Goal: Transaction & Acquisition: Purchase product/service

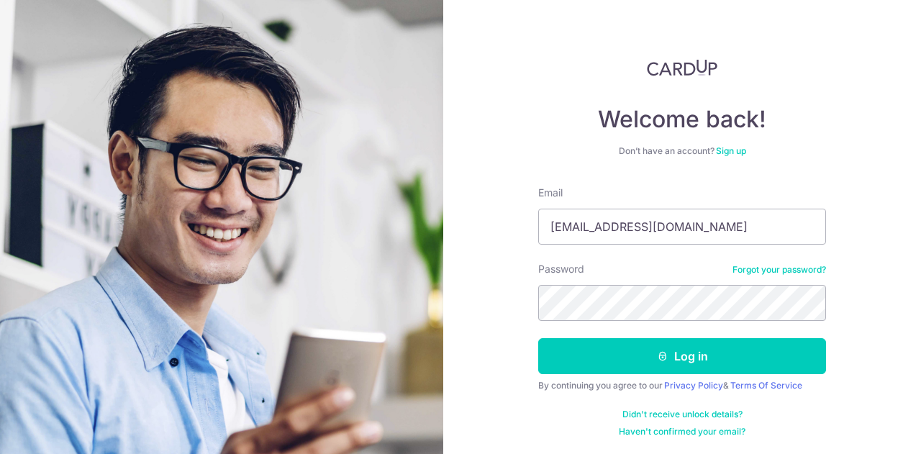
type input "[EMAIL_ADDRESS][DOMAIN_NAME]"
click at [538, 338] on button "Log in" at bounding box center [682, 356] width 288 height 36
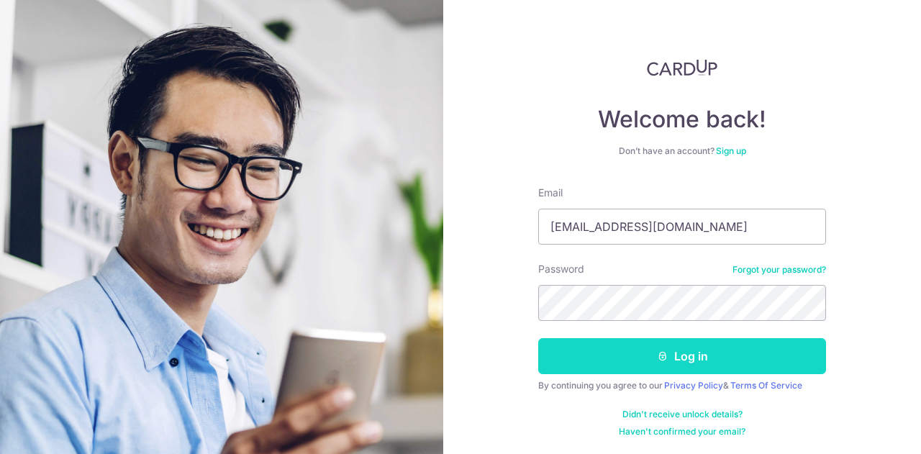
click at [675, 361] on button "Log in" at bounding box center [682, 356] width 288 height 36
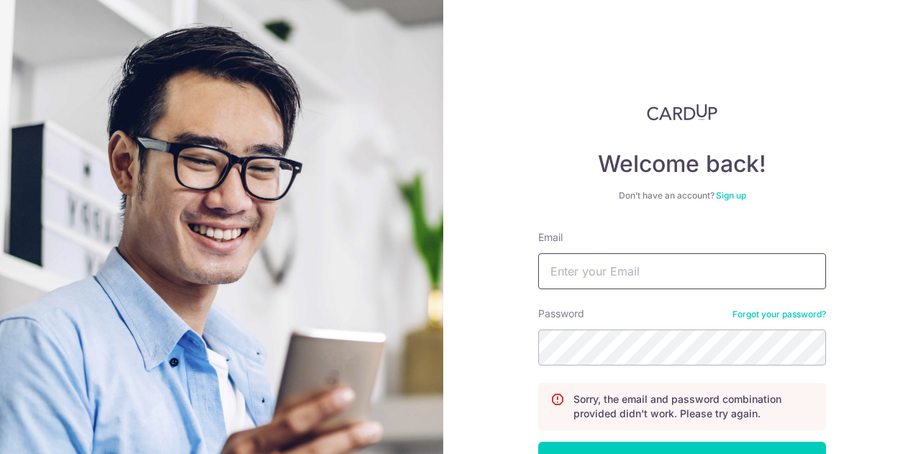
click at [642, 291] on form "Email Password Forgot your password? Sorry, the email and password combination …" at bounding box center [682, 385] width 288 height 311
click at [652, 253] on input "Email" at bounding box center [682, 271] width 288 height 36
type input "josiahtjq@gmail.com"
click at [538, 442] on button "Log in" at bounding box center [682, 460] width 288 height 36
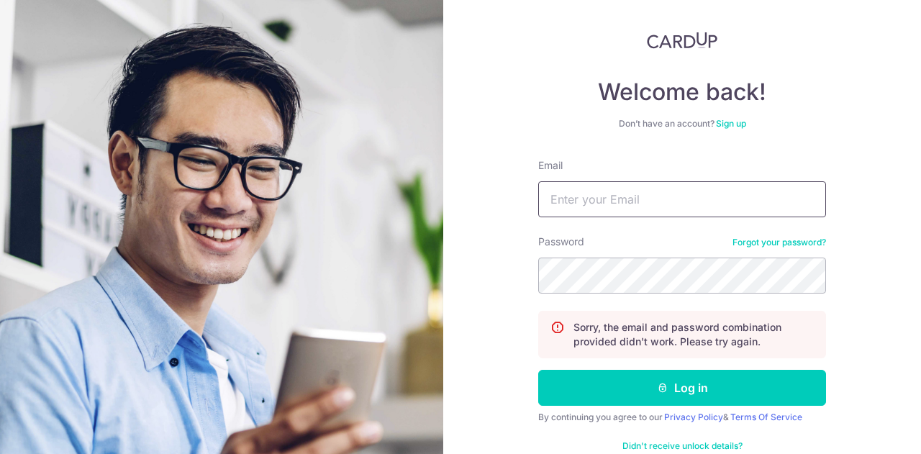
click at [602, 216] on input "Email" at bounding box center [682, 199] width 288 height 36
type input "[EMAIL_ADDRESS][DOMAIN_NAME]"
click at [538, 370] on button "Log in" at bounding box center [682, 388] width 288 height 36
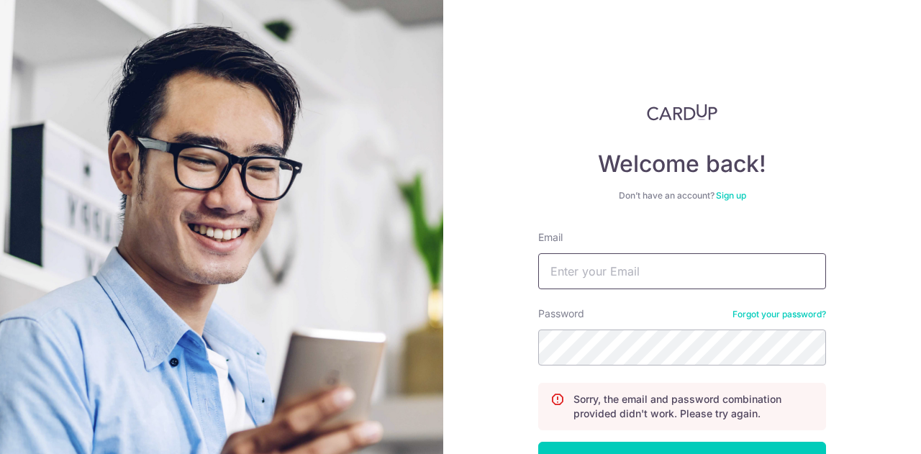
scroll to position [103, 0]
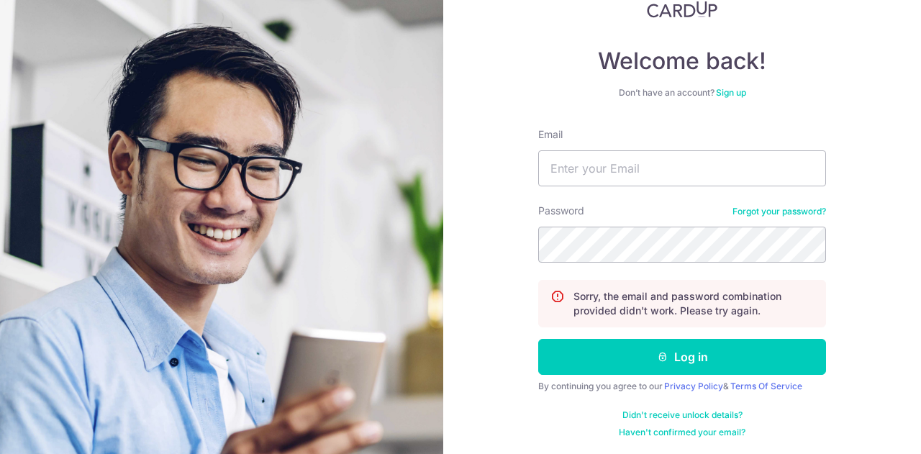
click at [774, 215] on link "Forgot your password?" at bounding box center [780, 212] width 94 height 12
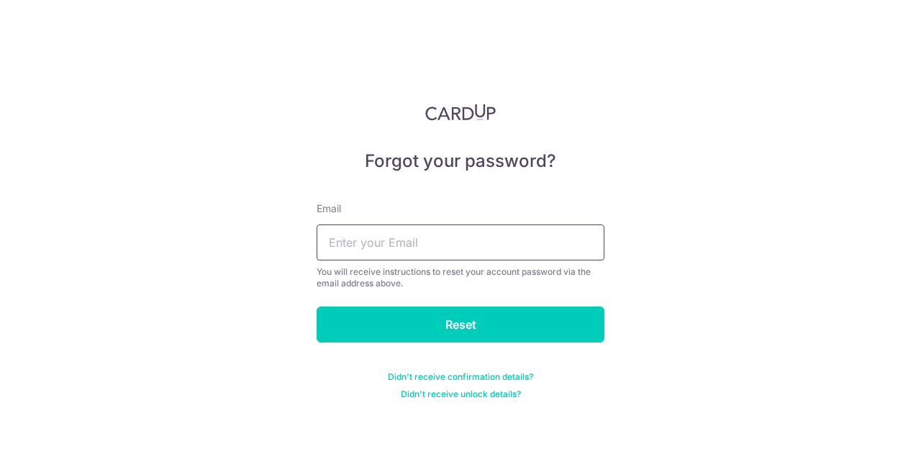
click at [392, 251] on input "text" at bounding box center [461, 243] width 288 height 36
type input "[EMAIL_ADDRESS][DOMAIN_NAME]"
click at [317, 307] on input "Reset" at bounding box center [461, 325] width 288 height 36
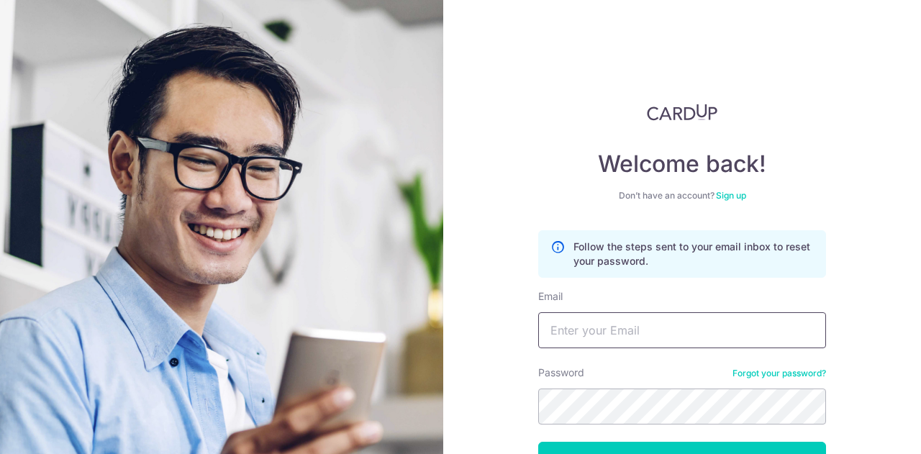
click at [655, 342] on input "Email" at bounding box center [682, 330] width 288 height 36
type input "[EMAIL_ADDRESS][DOMAIN_NAME]"
click at [538, 442] on button "Log in" at bounding box center [682, 460] width 288 height 36
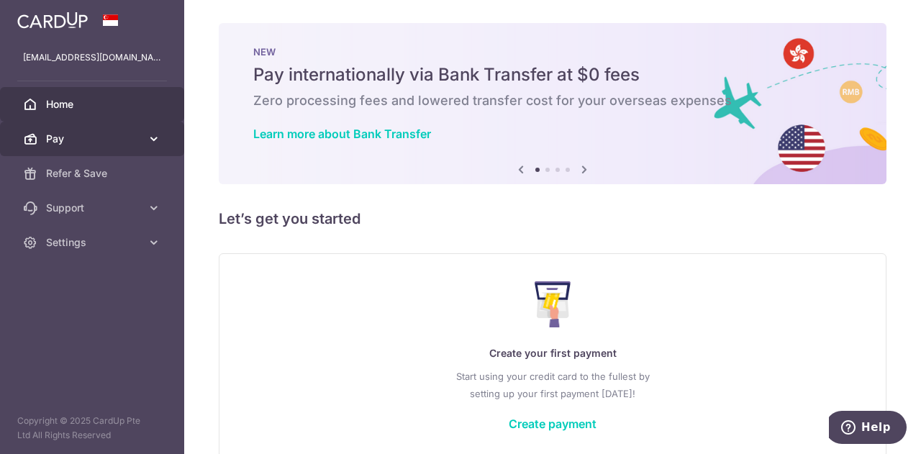
click at [115, 143] on span "Pay" at bounding box center [93, 139] width 95 height 14
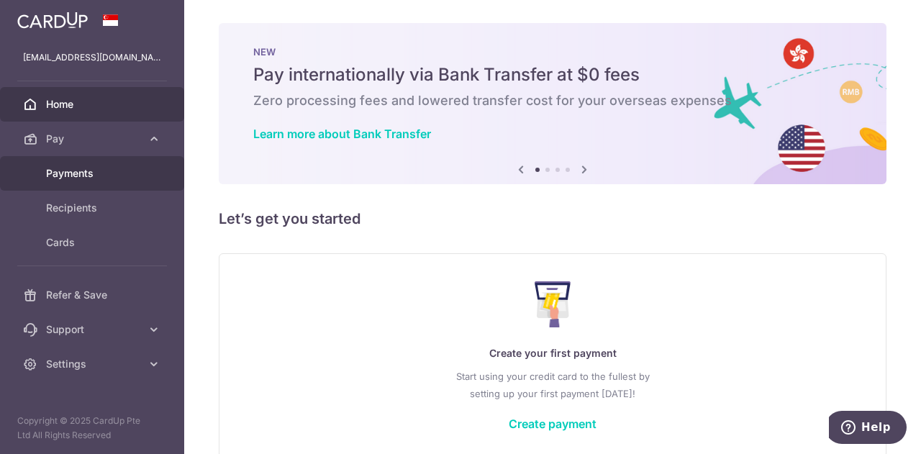
click at [92, 171] on span "Payments" at bounding box center [93, 173] width 95 height 14
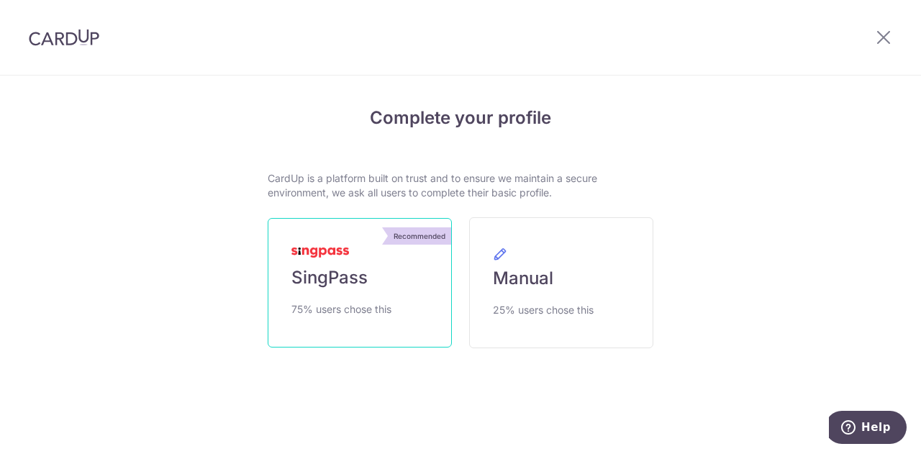
click at [386, 274] on link "Recommended SingPass 75% users chose this" at bounding box center [360, 283] width 184 height 130
click at [298, 276] on span "SingPass" at bounding box center [329, 277] width 76 height 23
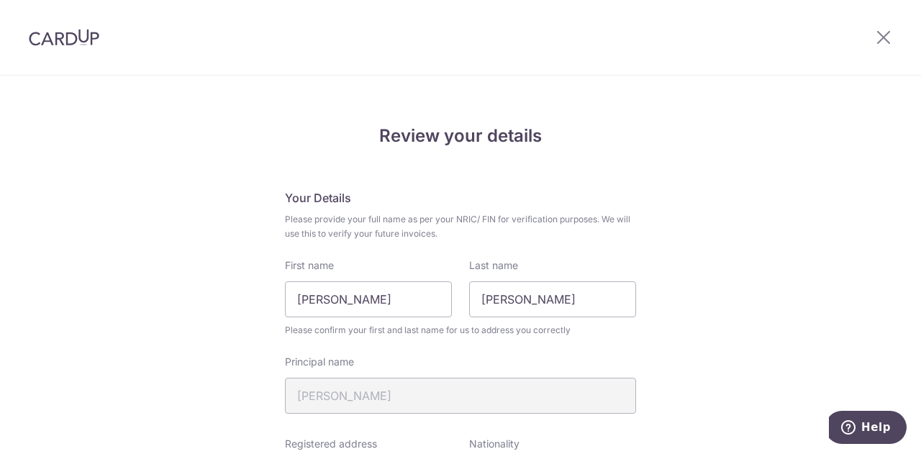
scroll to position [144, 0]
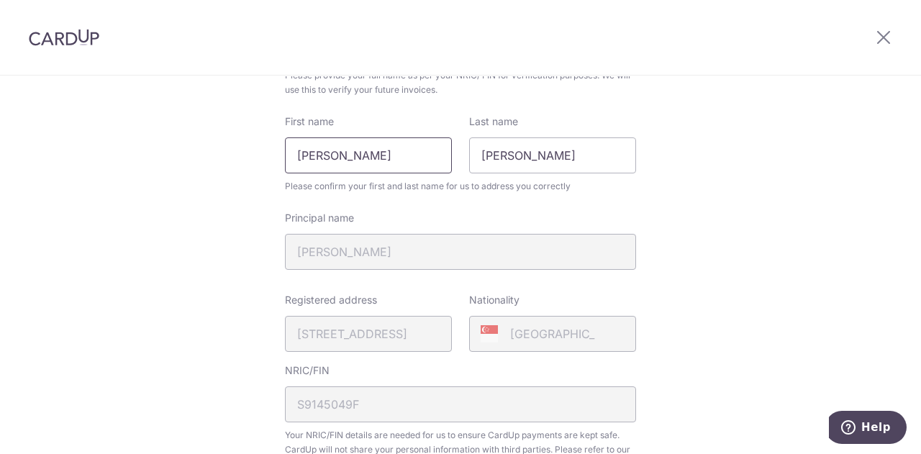
drag, startPoint x: 443, startPoint y: 155, endPoint x: 222, endPoint y: 122, distance: 224.1
click at [222, 122] on div "Review your details Your Details Please provide your full name as per your NRIC…" at bounding box center [460, 427] width 921 height 990
type input "Josiah"
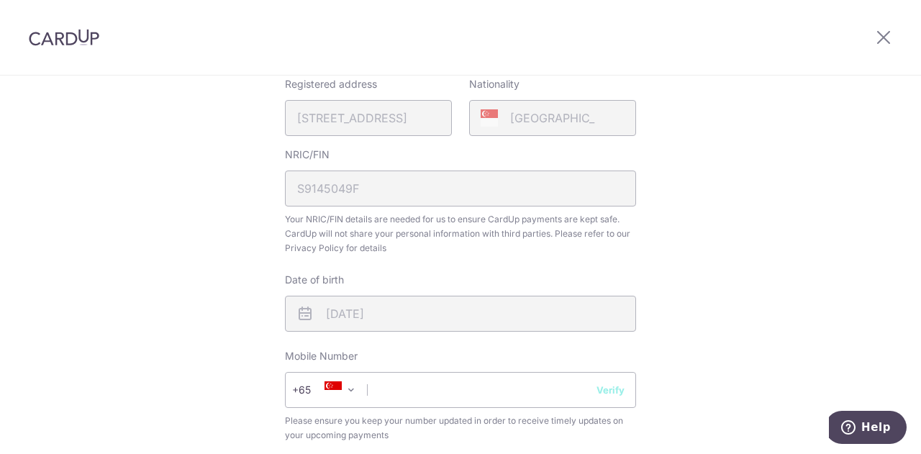
scroll to position [504, 0]
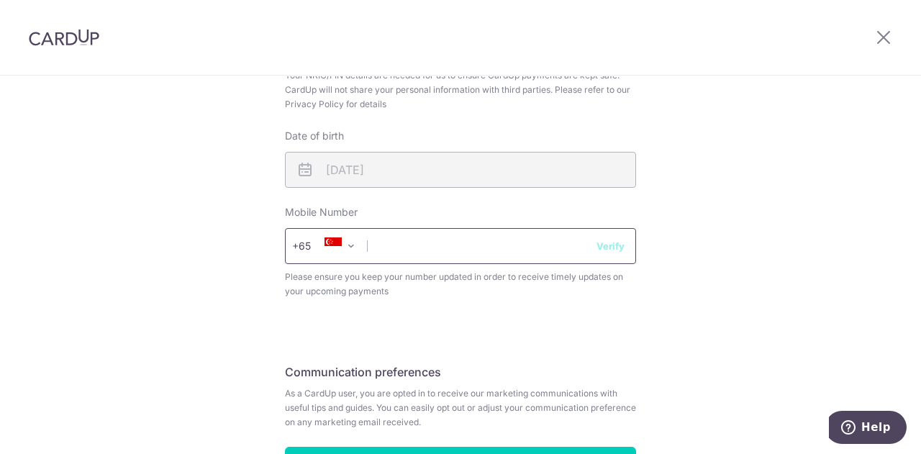
type input "Tan"
click at [383, 240] on input "text" at bounding box center [460, 246] width 351 height 36
type input "97922968"
click at [138, 257] on div "Review your details Your Details Please provide your full name as per your NRIC…" at bounding box center [460, 67] width 921 height 990
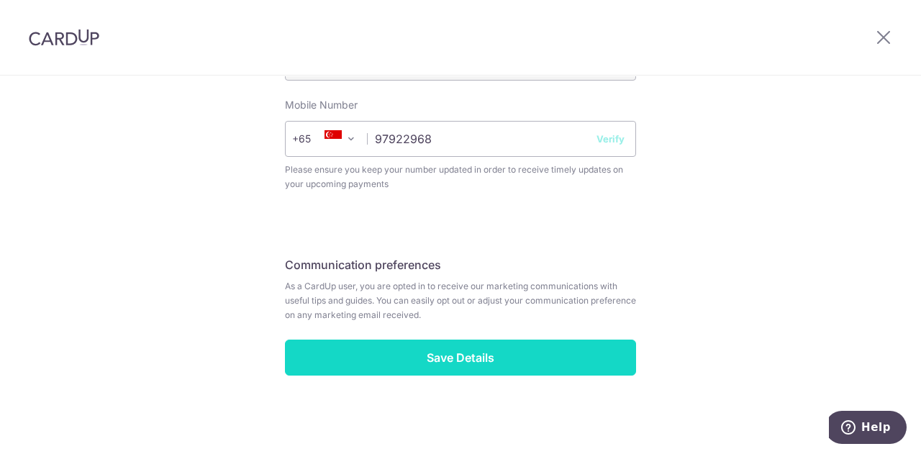
click at [390, 353] on input "Save Details" at bounding box center [460, 358] width 351 height 36
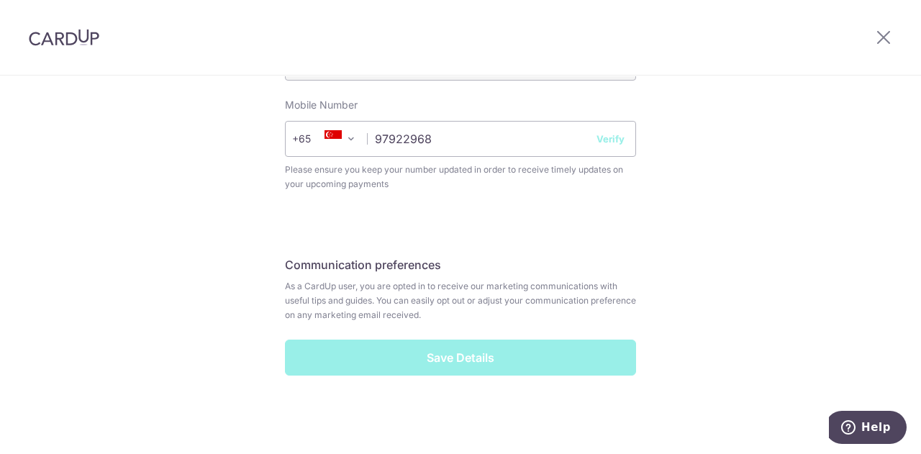
scroll to position [467, 0]
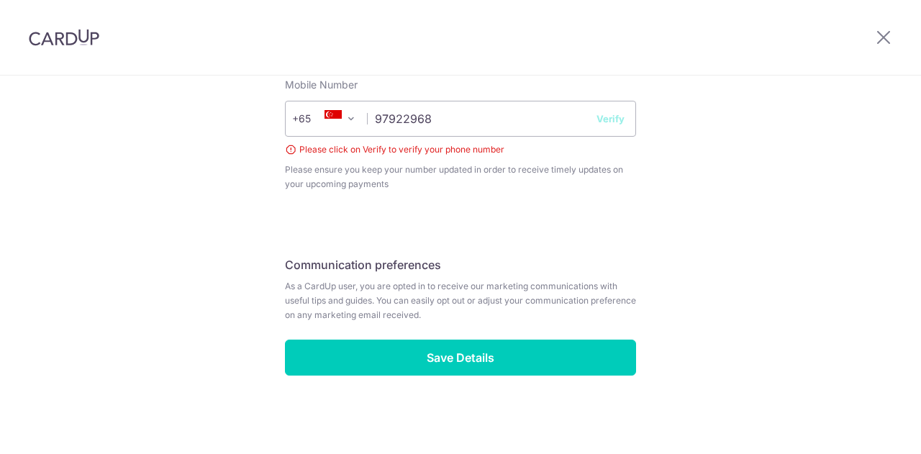
drag, startPoint x: 131, startPoint y: 302, endPoint x: 226, endPoint y: 244, distance: 111.5
click at [602, 115] on button "Verify" at bounding box center [611, 119] width 28 height 14
click at [613, 117] on button "Verify" at bounding box center [611, 119] width 28 height 14
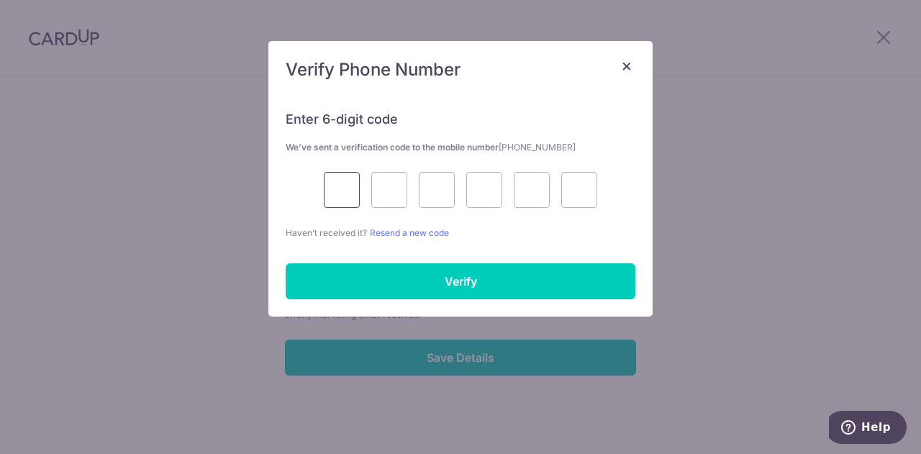
click at [355, 185] on input "text" at bounding box center [342, 190] width 36 height 36
type input "3"
type input "6"
type input "0"
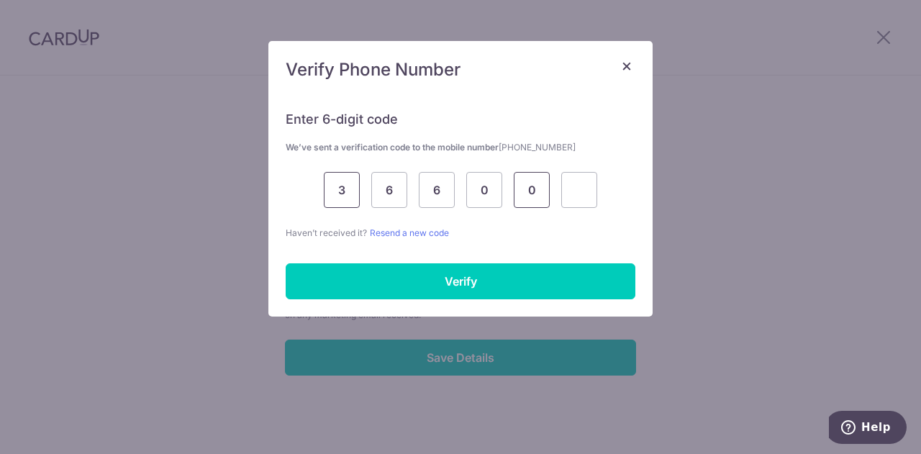
type input "0"
type input "5"
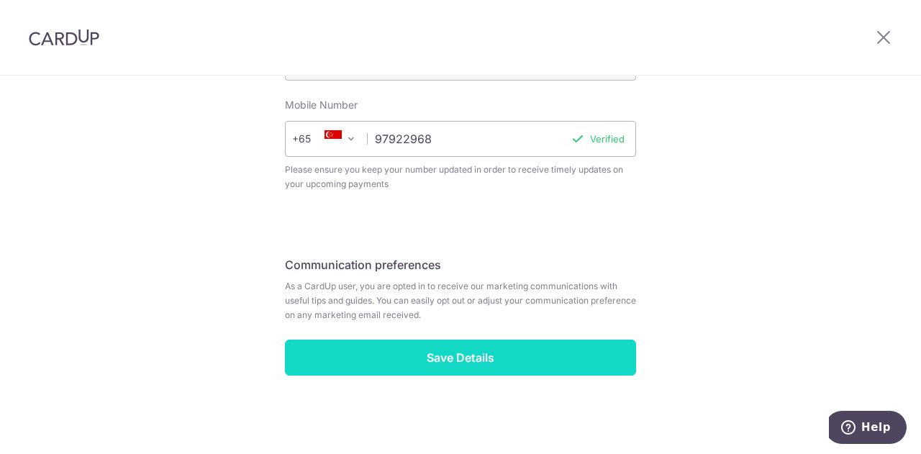
click at [475, 362] on input "Save Details" at bounding box center [460, 358] width 351 height 36
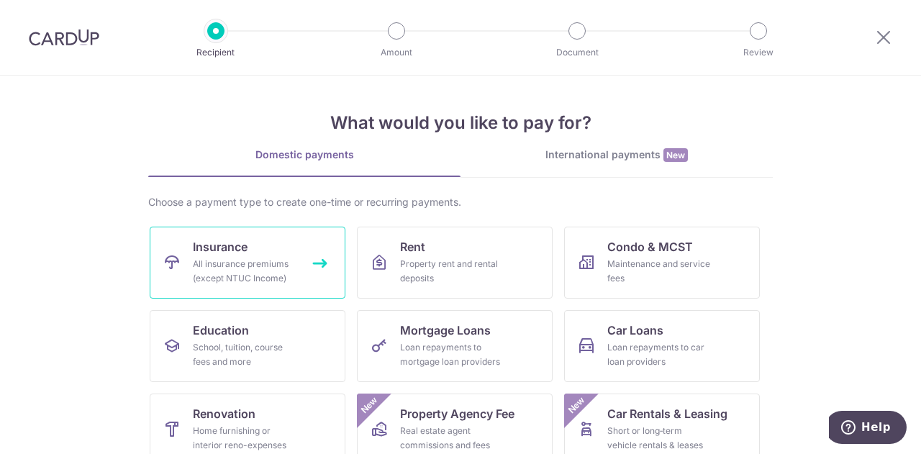
click at [259, 253] on link "Insurance All insurance premiums (except NTUC Income)" at bounding box center [248, 263] width 196 height 72
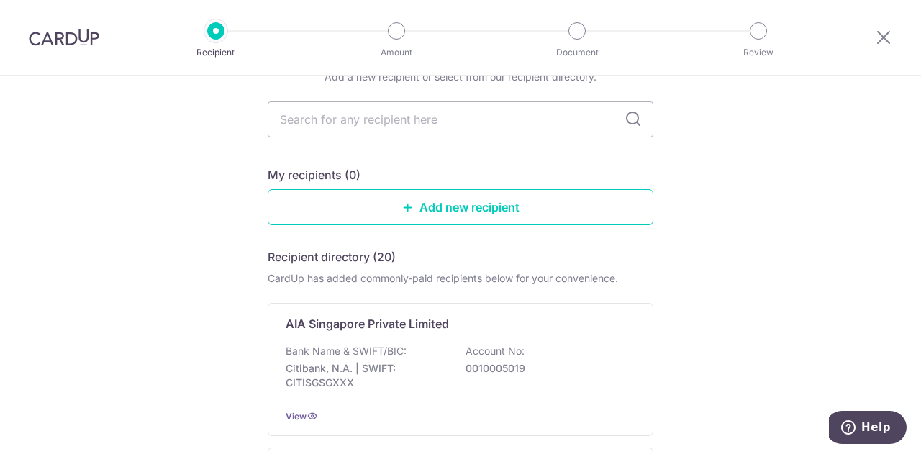
scroll to position [144, 0]
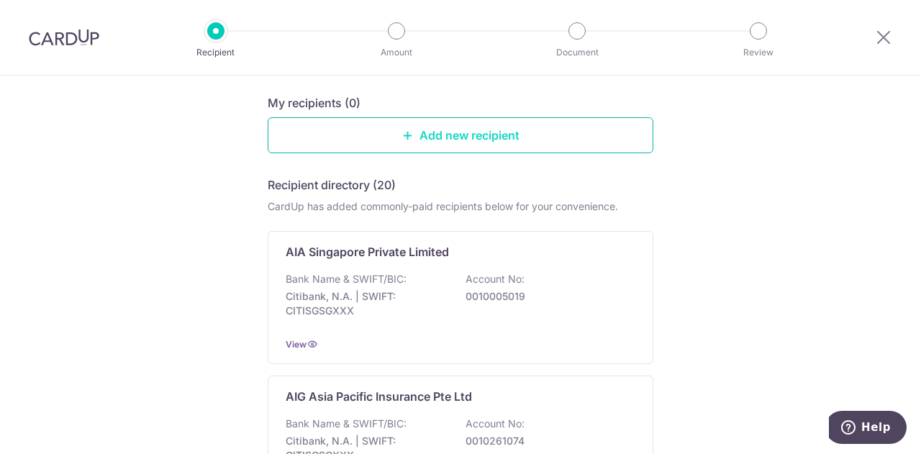
click at [438, 147] on link "Add new recipient" at bounding box center [461, 135] width 386 height 36
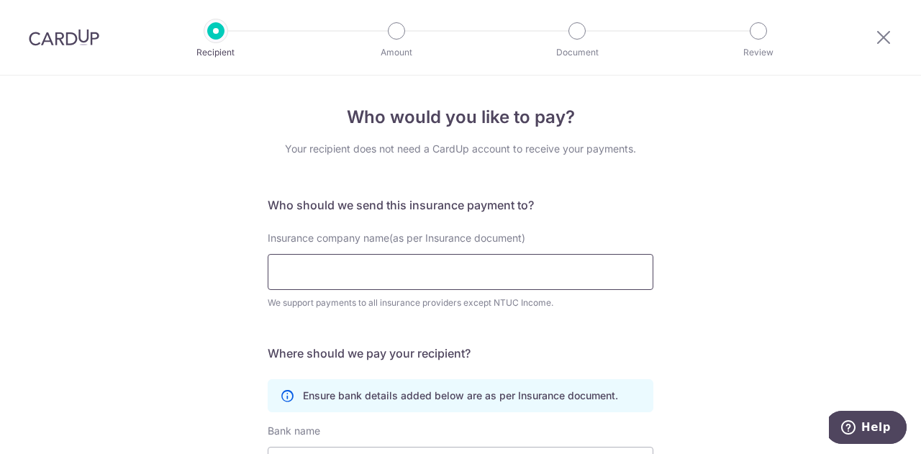
click at [442, 274] on input "Insurance company name(as per Insurance document)" at bounding box center [461, 272] width 386 height 36
type input "s"
type input "Singlife"
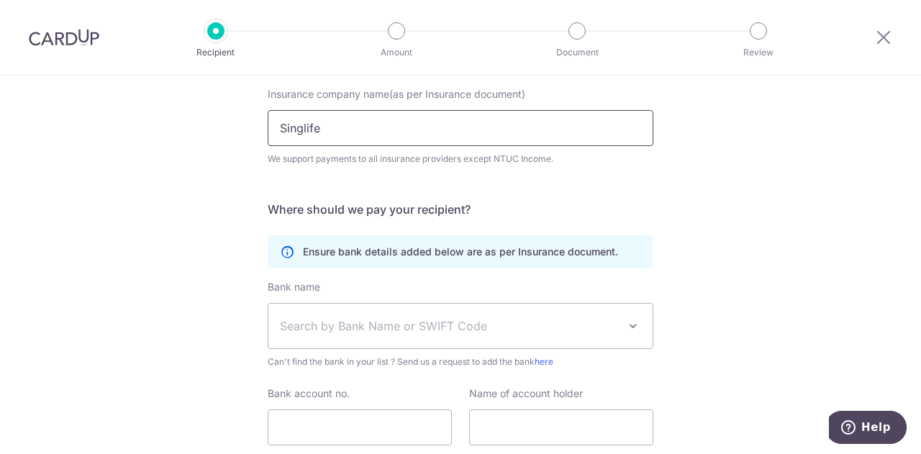
scroll to position [216, 0]
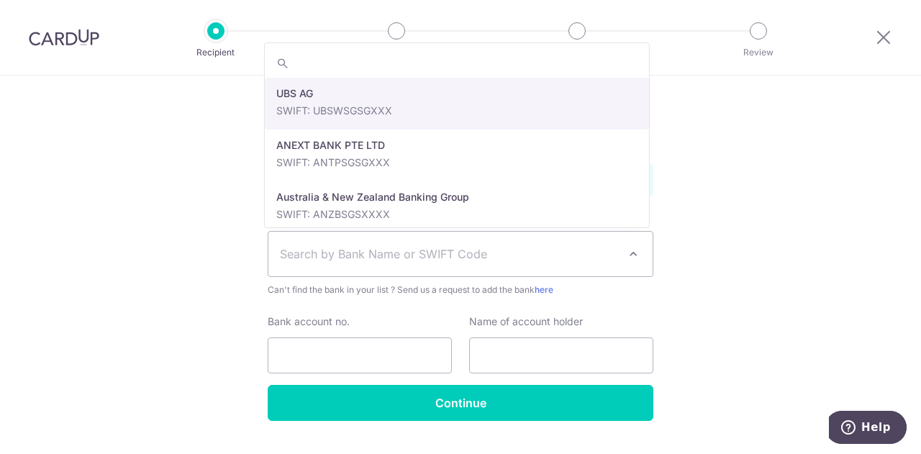
click at [366, 251] on span "Search by Bank Name or SWIFT Code" at bounding box center [449, 253] width 338 height 17
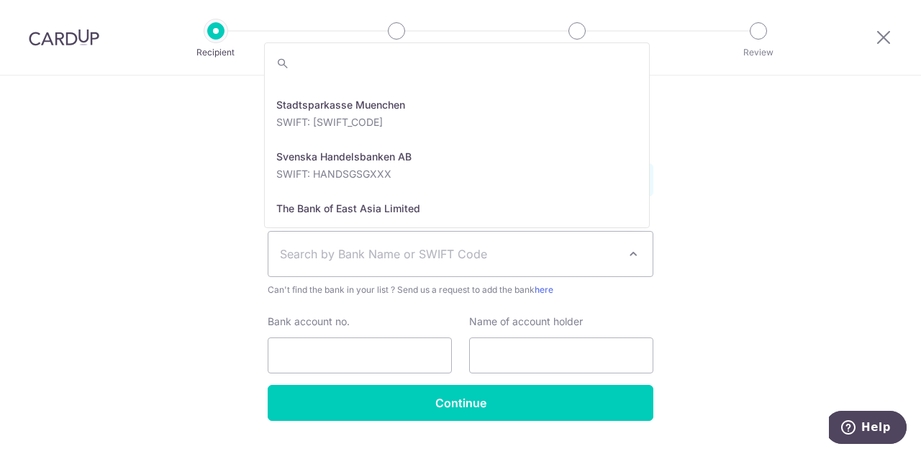
scroll to position [3095, 0]
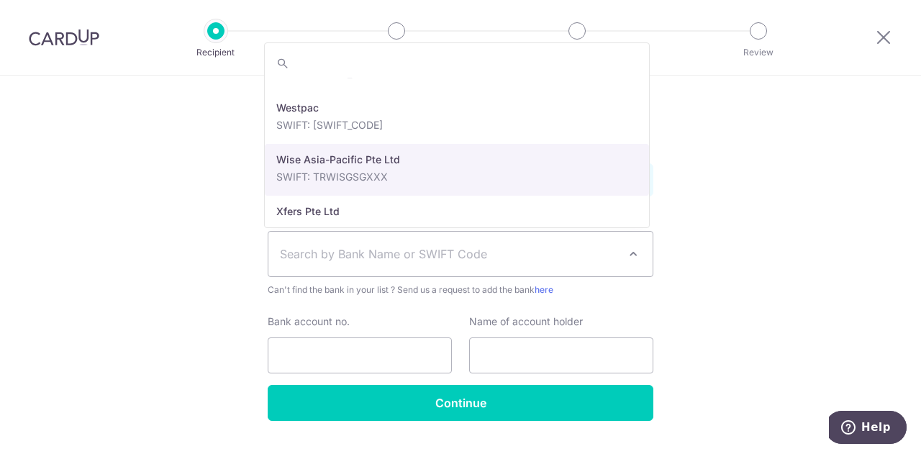
click at [172, 204] on div "Who would you like to pay? Your recipient does not need a CardUp account to rec…" at bounding box center [460, 174] width 921 height 629
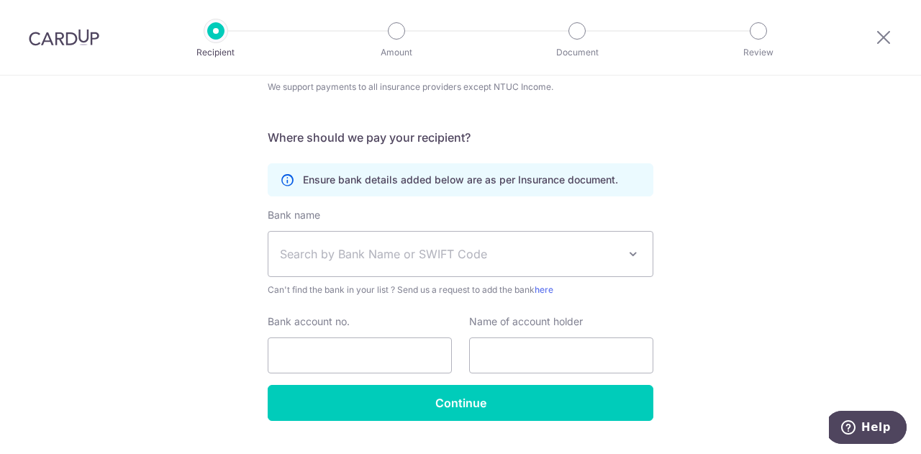
scroll to position [249, 0]
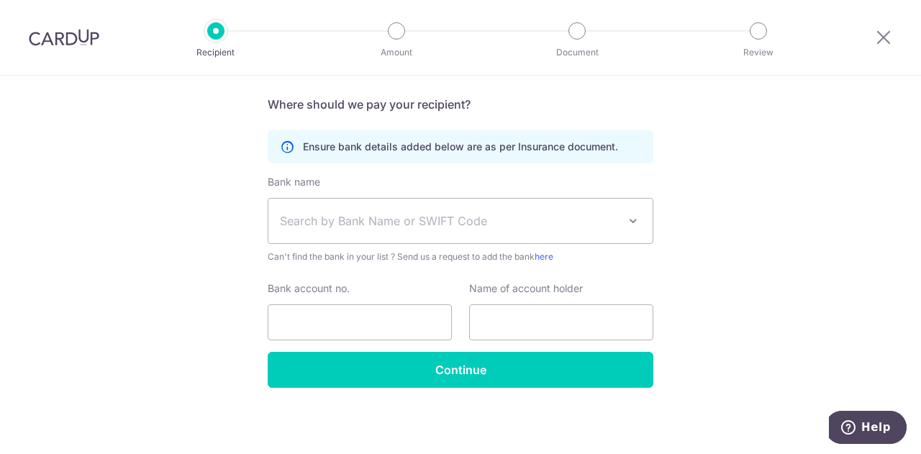
click at [467, 214] on span "Search by Bank Name or SWIFT Code" at bounding box center [449, 220] width 338 height 17
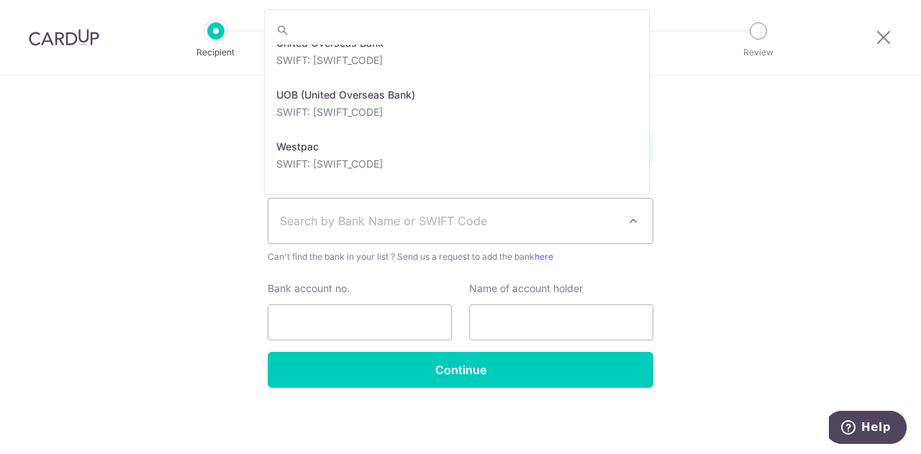
scroll to position [3121, 0]
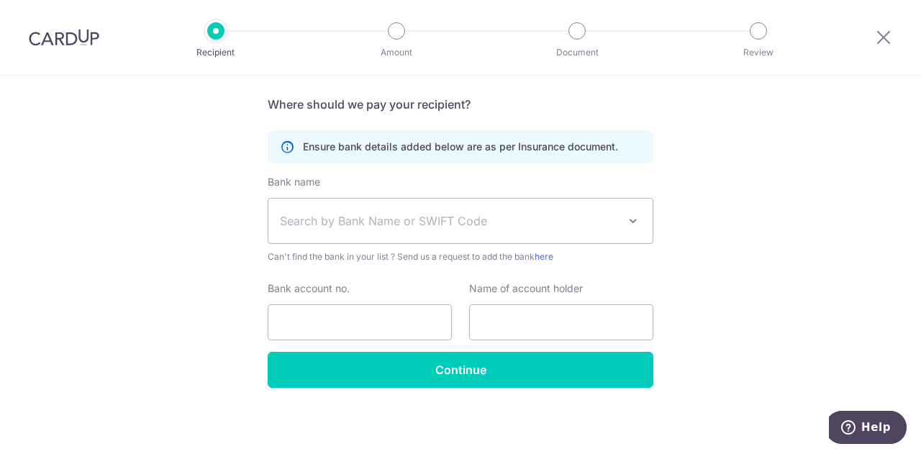
click at [741, 186] on div "Who would you like to pay? Your recipient does not need a CardUp account to rec…" at bounding box center [460, 141] width 921 height 629
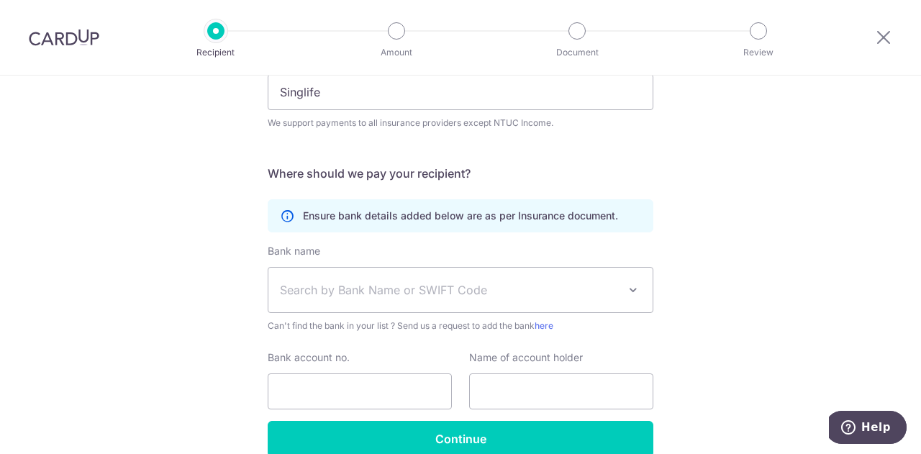
scroll to position [249, 0]
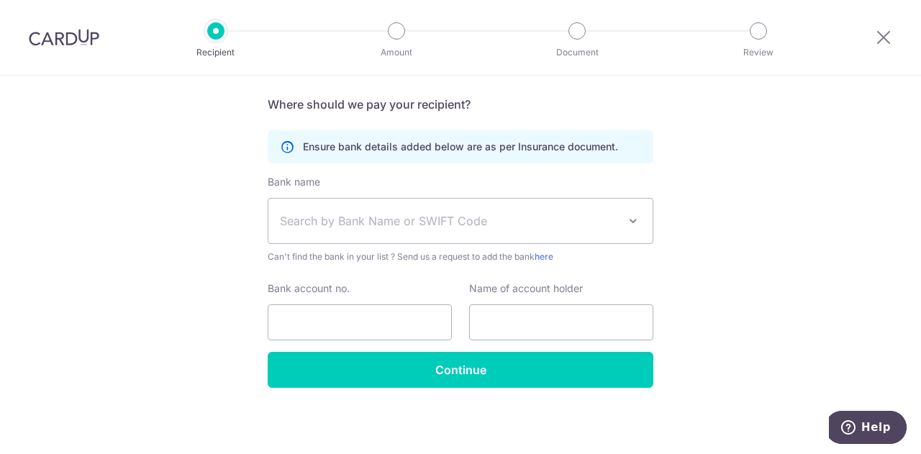
click at [451, 232] on span "Search by Bank Name or SWIFT Code" at bounding box center [460, 221] width 384 height 45
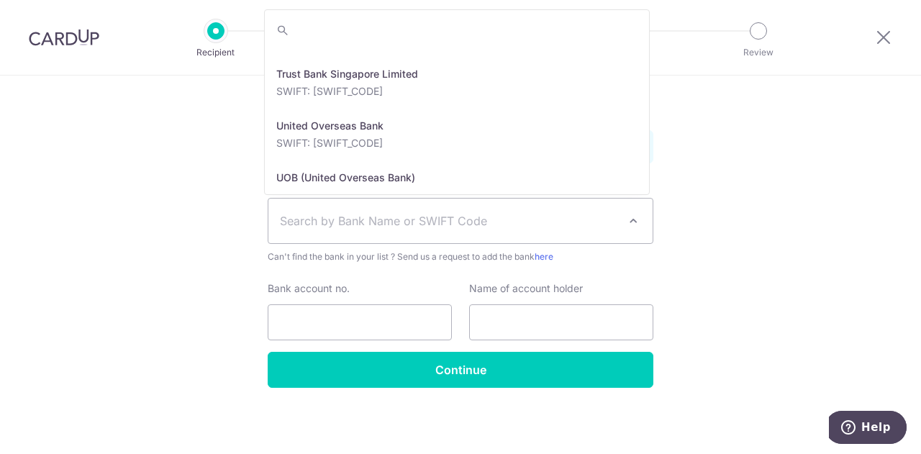
scroll to position [2938, 0]
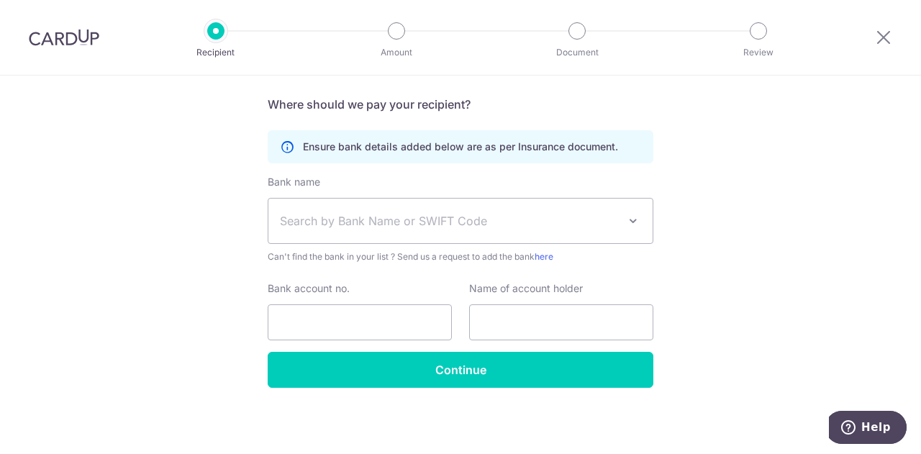
click at [735, 267] on div "Who would you like to pay? Your recipient does not need a CardUp account to rec…" at bounding box center [460, 141] width 921 height 629
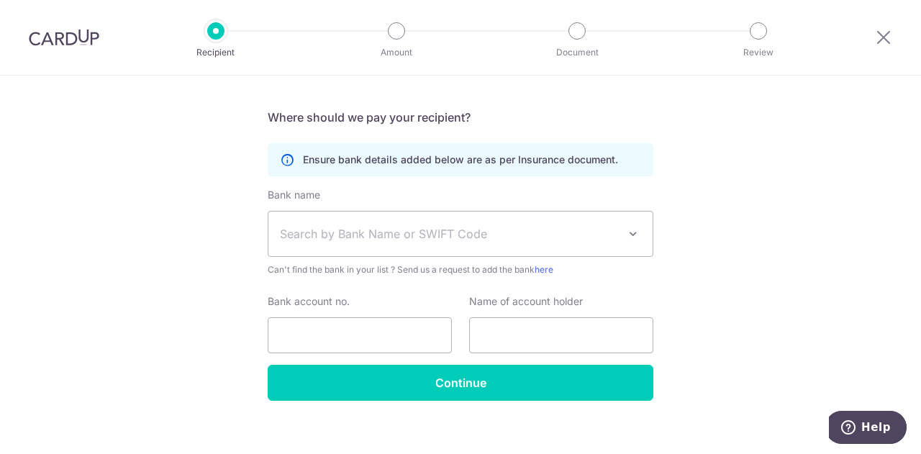
scroll to position [249, 0]
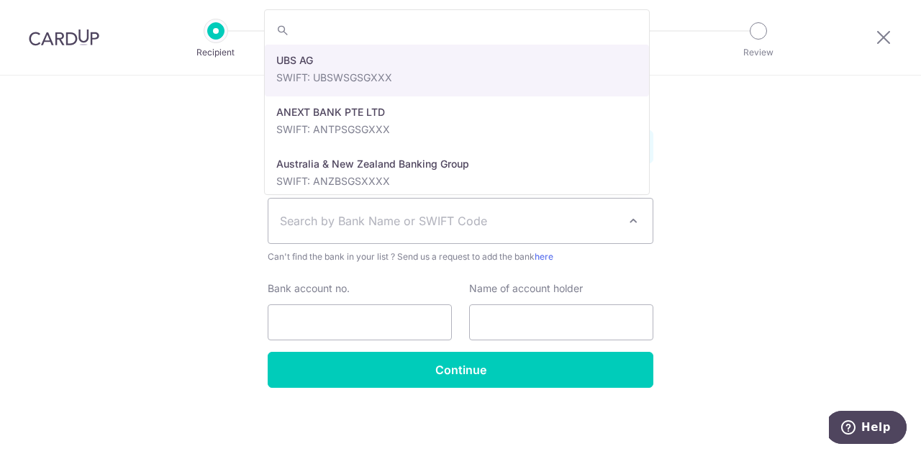
click at [469, 215] on span "Search by Bank Name or SWIFT Code" at bounding box center [449, 220] width 338 height 17
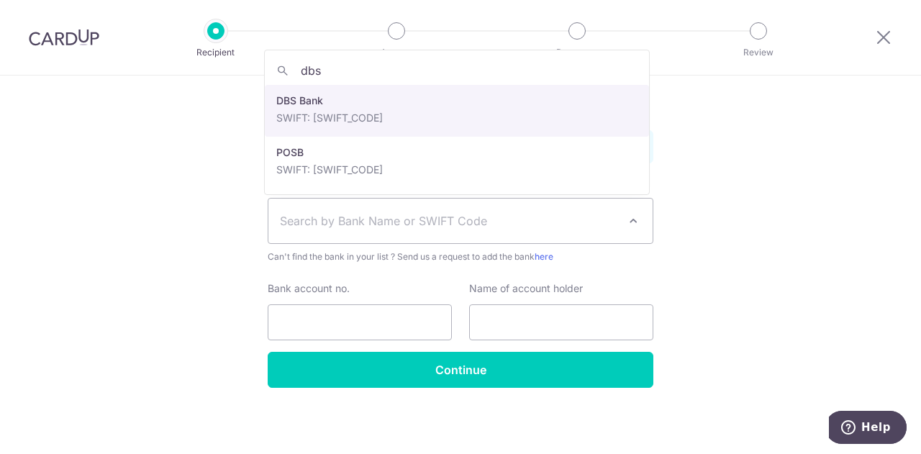
type input "dbs"
select select "6"
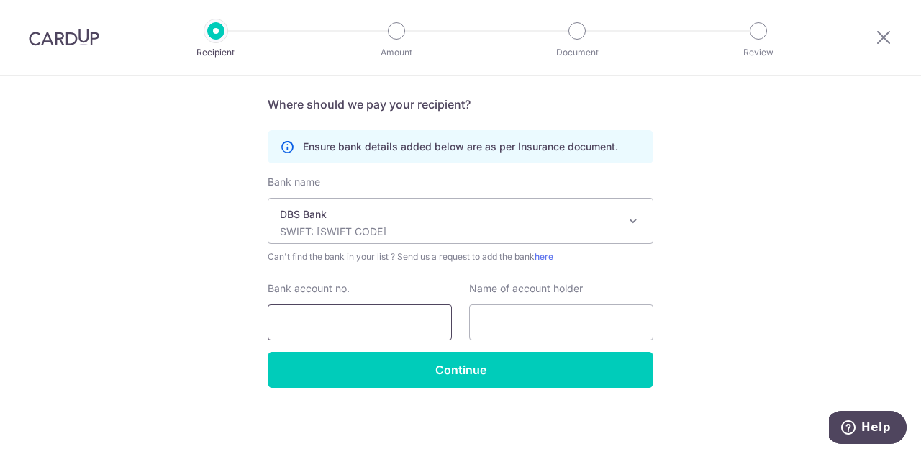
click at [334, 322] on input "Bank account no." at bounding box center [360, 322] width 184 height 36
paste input "[PHONE_NUMBER]"
type input "0039585950"
click at [533, 315] on input "text" at bounding box center [561, 322] width 184 height 36
click at [729, 326] on div "Who would you like to pay? Your recipient does not need a CardUp account to rec…" at bounding box center [460, 141] width 921 height 629
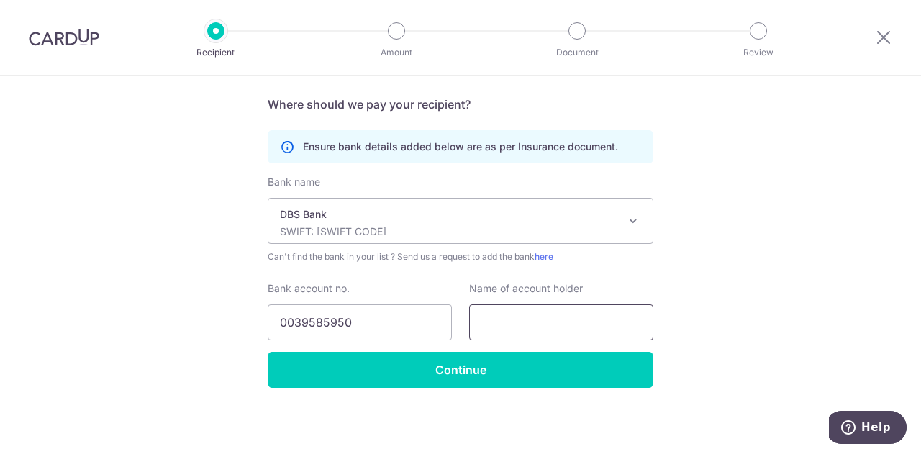
click at [590, 333] on input "text" at bounding box center [561, 322] width 184 height 36
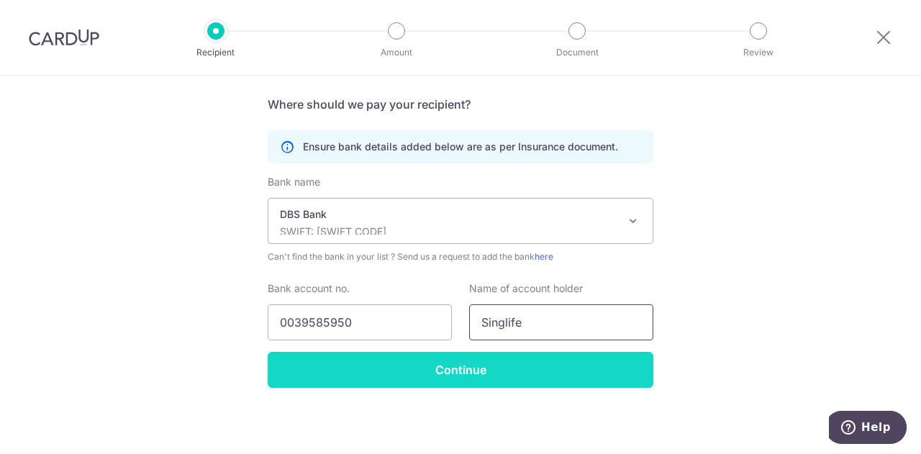
type input "Singlife"
click at [518, 368] on input "Continue" at bounding box center [461, 370] width 386 height 36
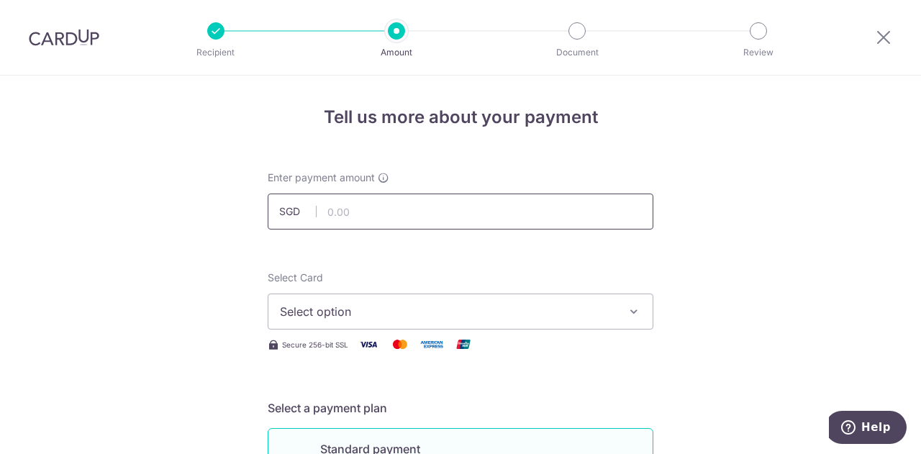
click at [387, 225] on input "text" at bounding box center [461, 212] width 386 height 36
type input "4"
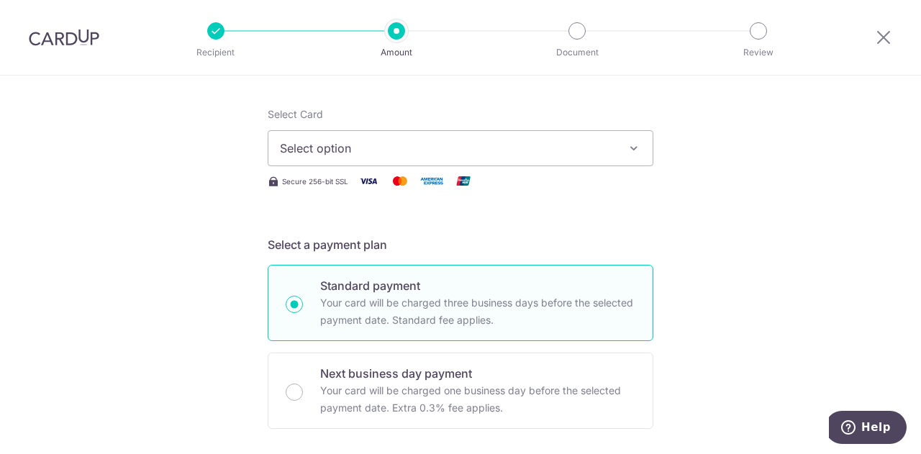
type input "1,445.10"
click at [407, 141] on span "Select option" at bounding box center [447, 148] width 335 height 17
click at [376, 190] on span "Add credit card" at bounding box center [473, 188] width 335 height 14
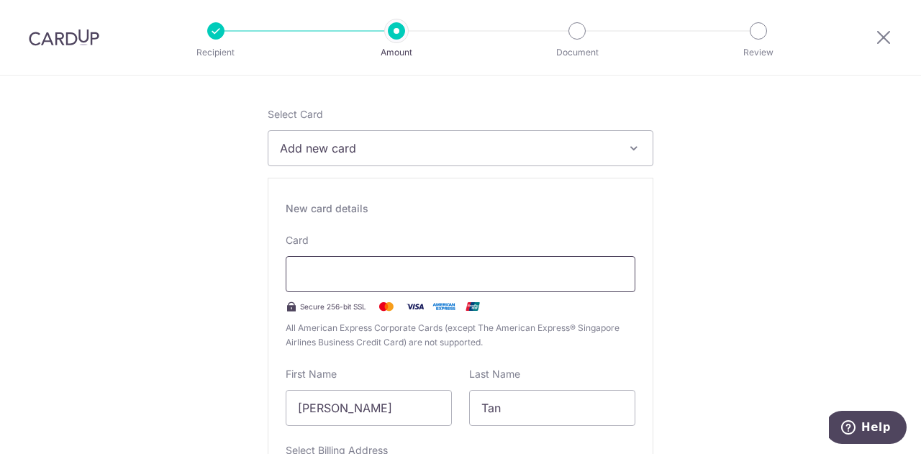
click at [400, 263] on div at bounding box center [461, 274] width 350 height 36
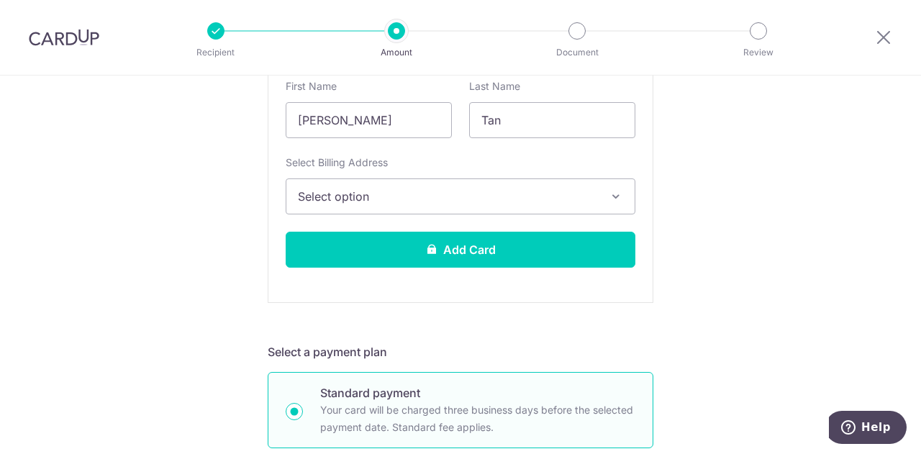
scroll to position [379, 0]
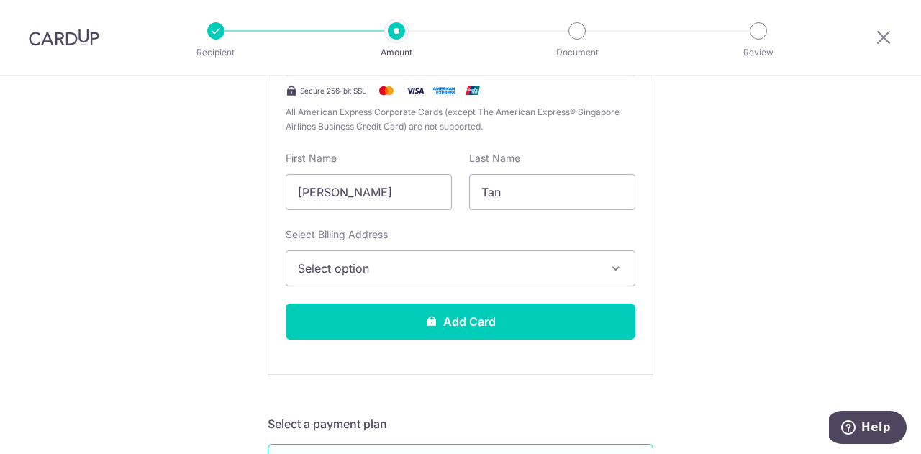
click at [412, 278] on button "Select option" at bounding box center [461, 268] width 350 height 36
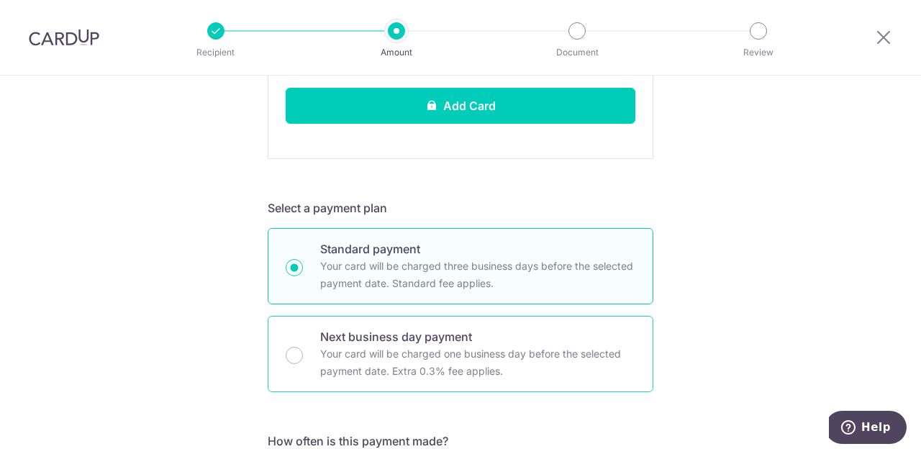
scroll to position [811, 0]
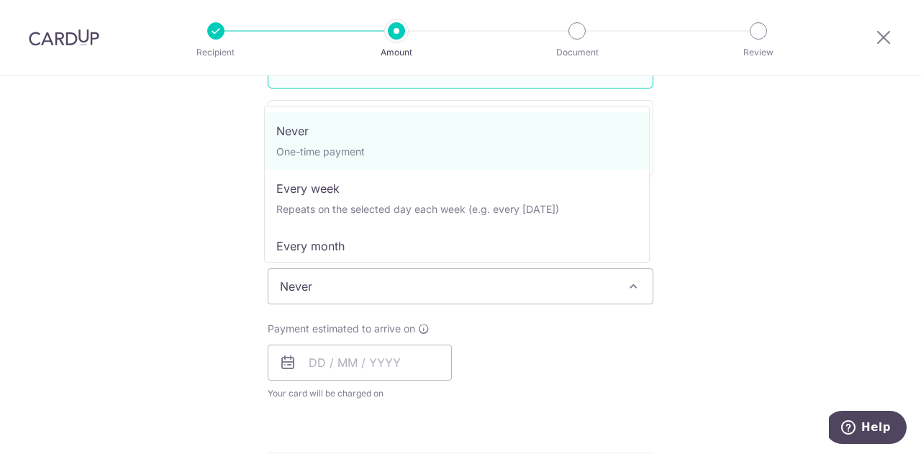
click at [426, 277] on span "Never" at bounding box center [460, 286] width 384 height 35
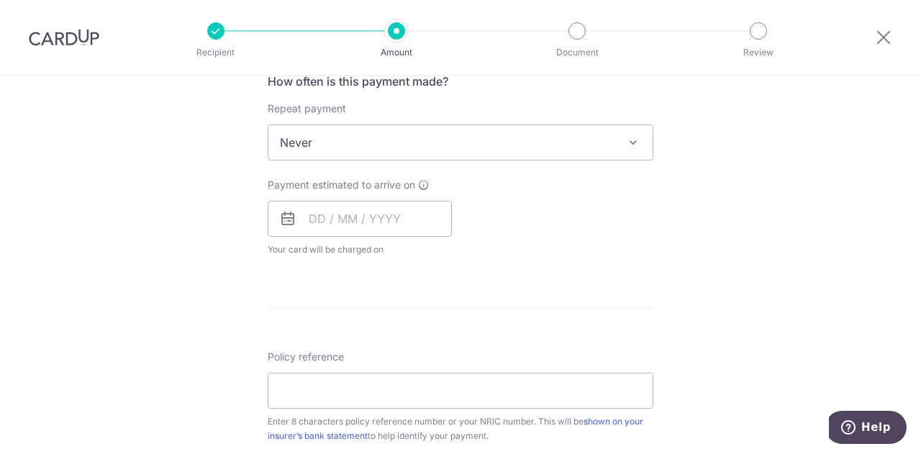
scroll to position [1171, 0]
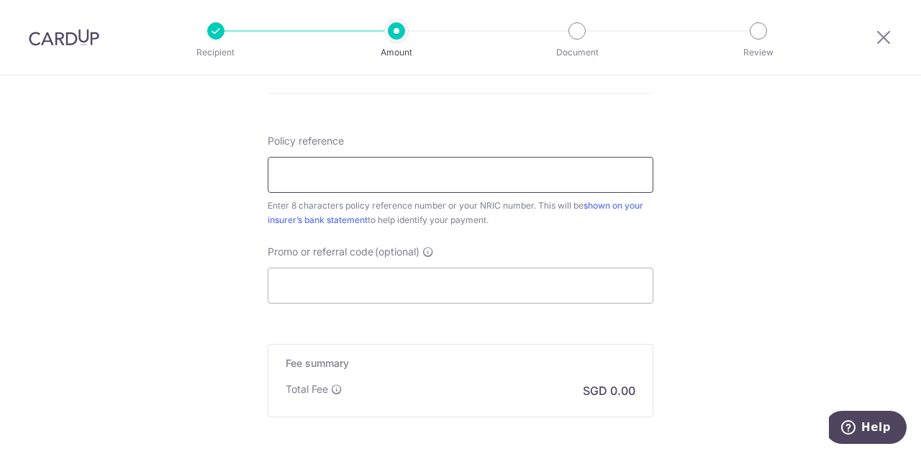
click at [422, 157] on input "Policy reference" at bounding box center [461, 175] width 386 height 36
paste input "81292755"
type input "81292755"
click at [374, 294] on input "Promo or referral code (optional)" at bounding box center [461, 286] width 386 height 36
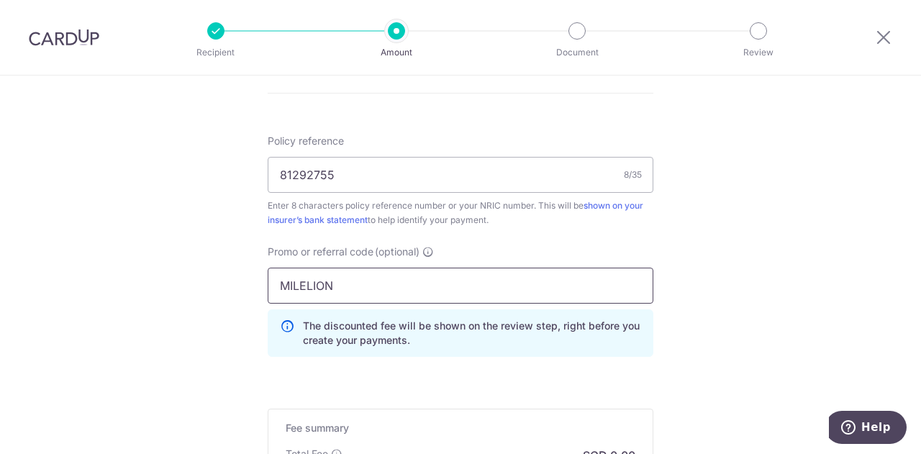
type input "MILELION"
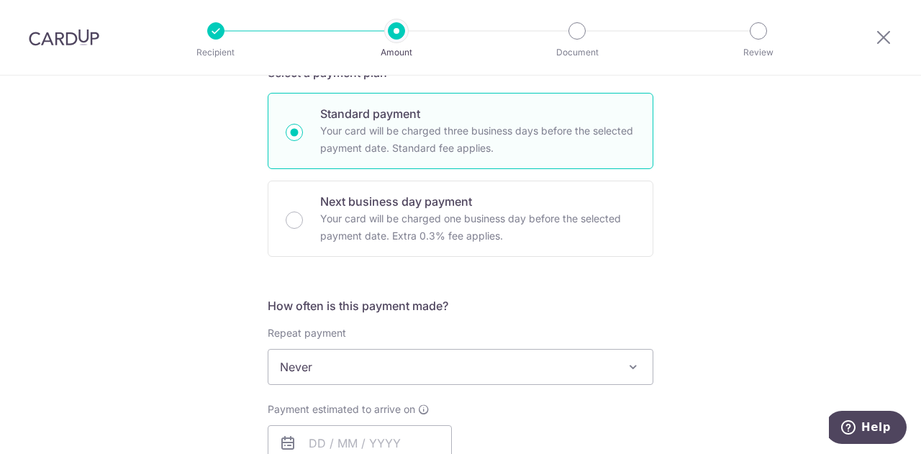
scroll to position [874, 0]
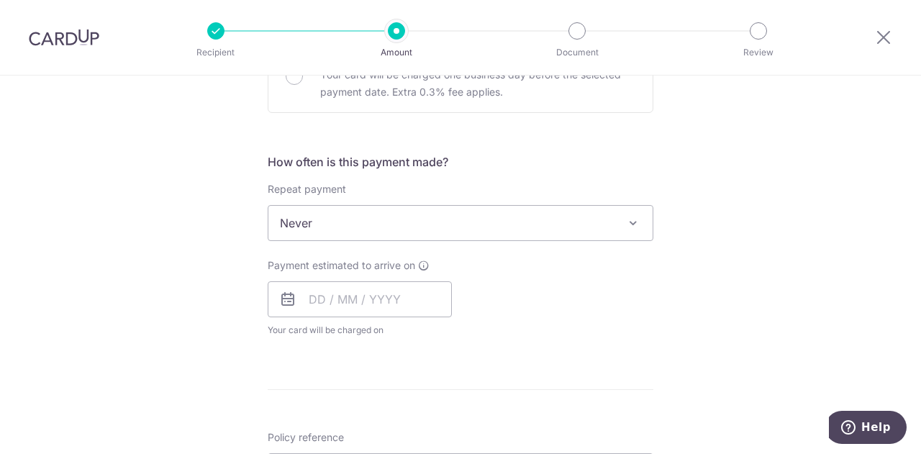
click at [491, 354] on form "Enter payment amount SGD 1,445.10 1445.10 Recipient added successfully! Select …" at bounding box center [461, 95] width 386 height 1599
click at [322, 293] on input "text" at bounding box center [360, 299] width 184 height 36
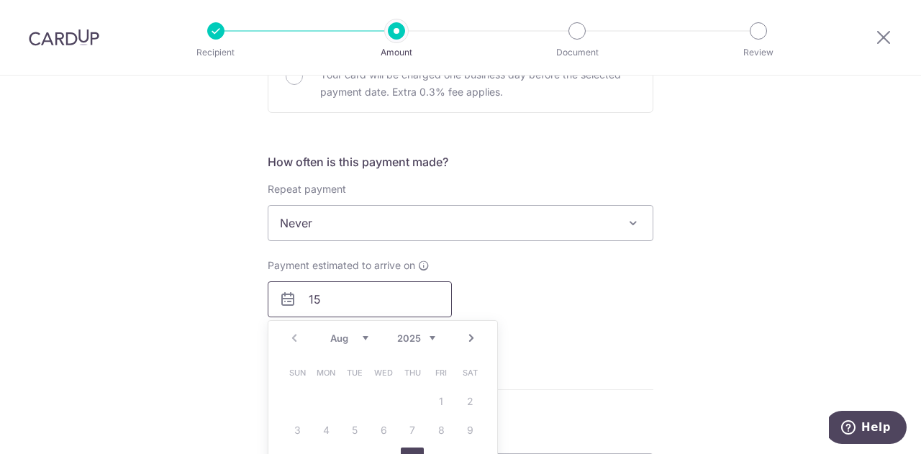
scroll to position [946, 0]
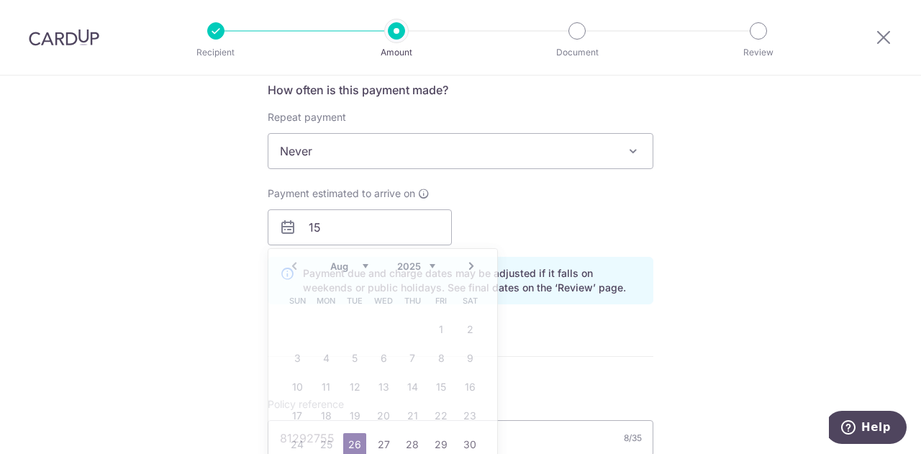
click at [707, 231] on div "Tell us more about your payment Enter payment amount SGD 1,445.10 1445.10 Recip…" at bounding box center [460, 29] width 921 height 1801
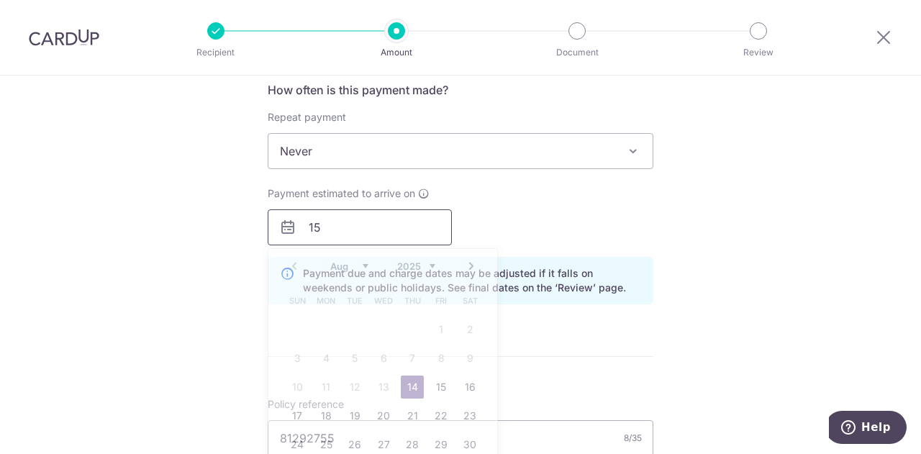
click at [400, 220] on input "15" at bounding box center [360, 227] width 184 height 36
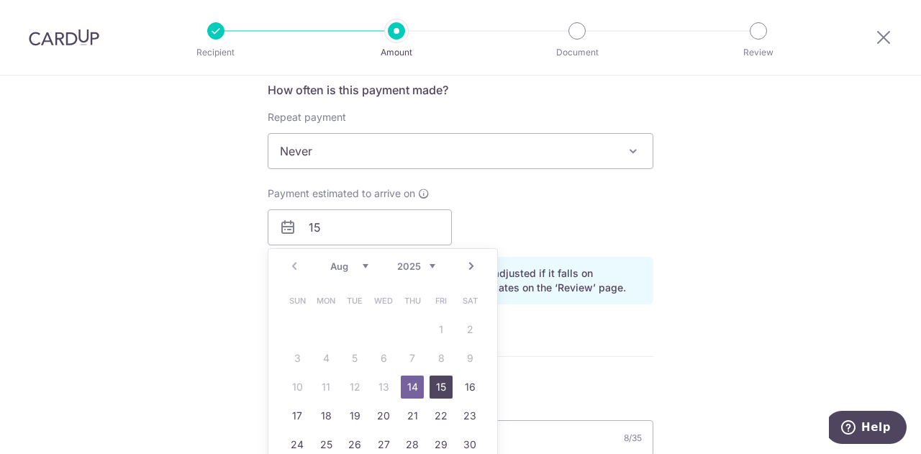
click at [438, 384] on link "15" at bounding box center [441, 387] width 23 height 23
type input "[DATE]"
click link "15"
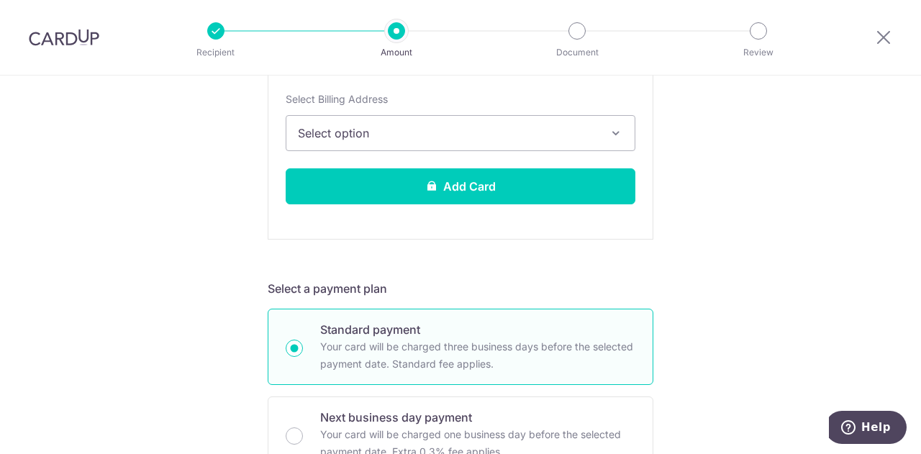
scroll to position [371, 0]
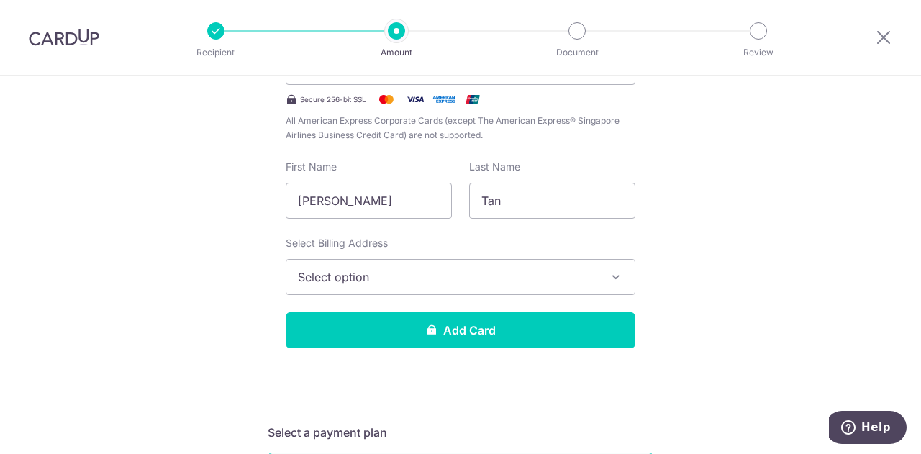
click span "Select option"
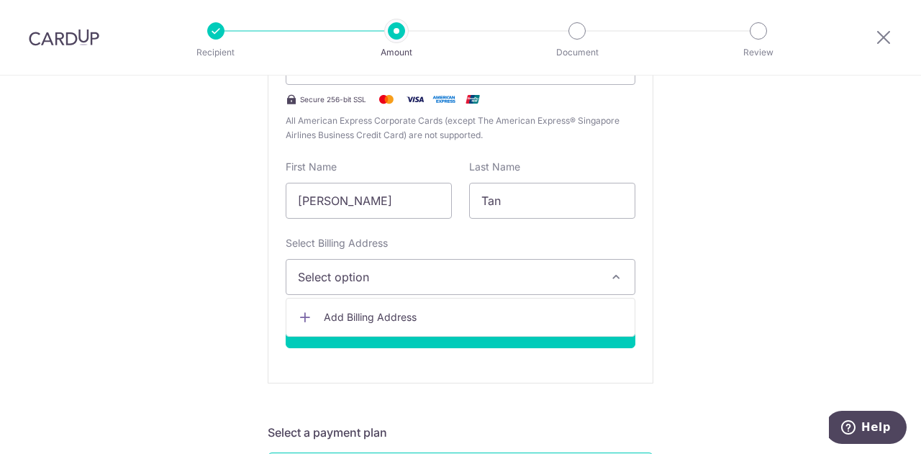
click div "Tell us more about your payment Enter payment amount SGD 1,445.10 1445.10 Recip…"
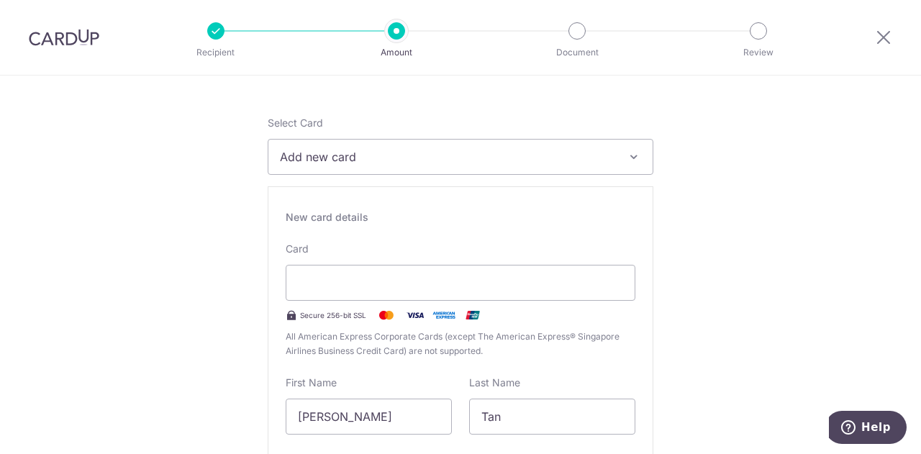
scroll to position [83, 0]
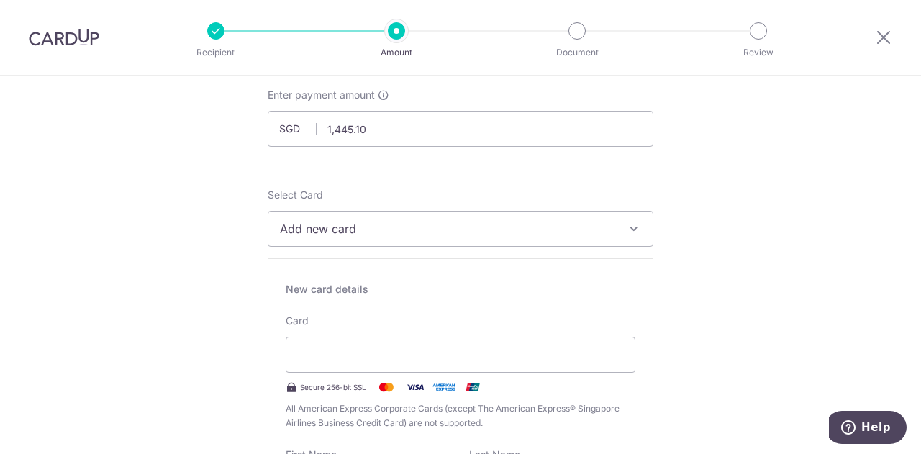
click div "Tell us more about your payment Enter payment amount SGD 1,445.10 1445.10 Recip…"
